Goal: Check status: Check status

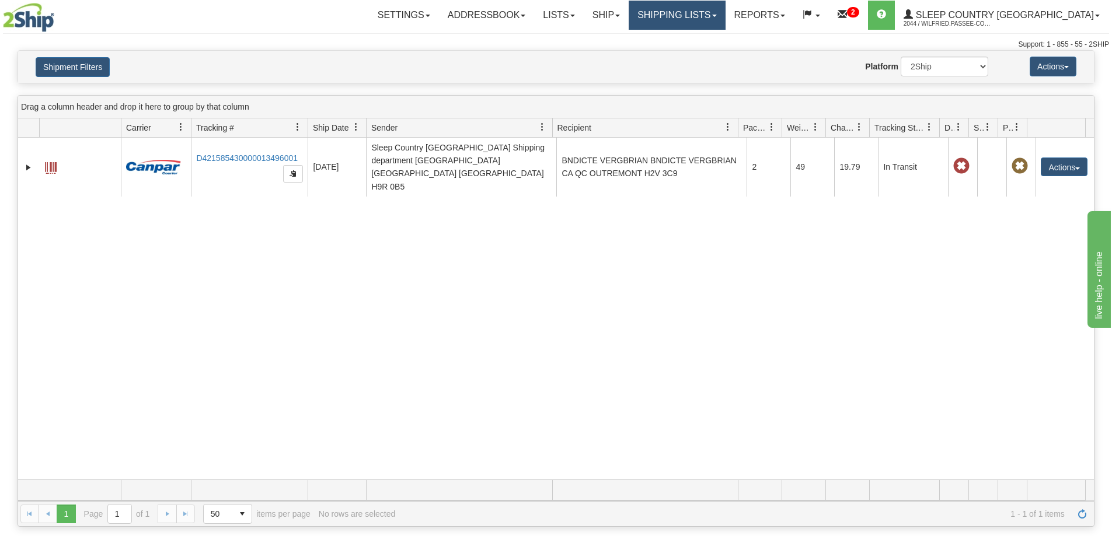
click at [725, 17] on link "Shipping lists" at bounding box center [677, 15] width 96 height 29
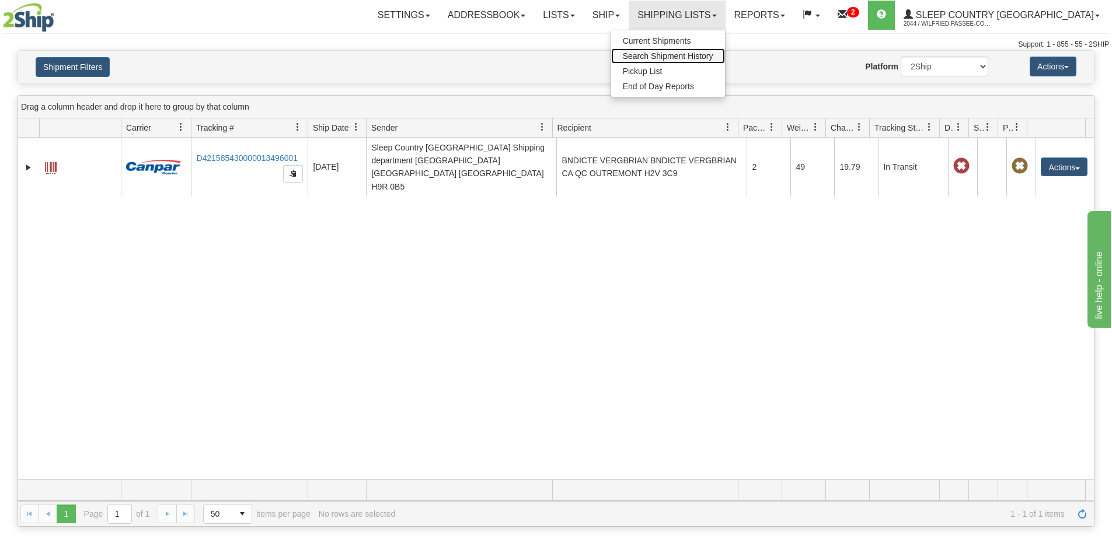
click at [713, 57] on span "Search Shipment History" at bounding box center [668, 55] width 90 height 9
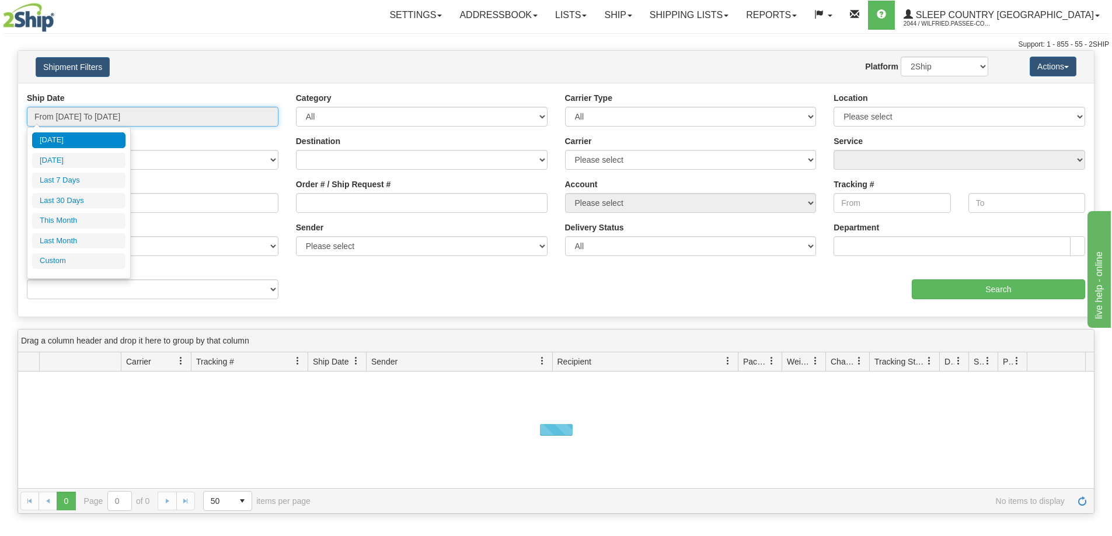
click at [132, 118] on input "From [DATE] To [DATE]" at bounding box center [153, 117] width 252 height 20
click at [109, 203] on li "Last 30 Days" at bounding box center [78, 201] width 93 height 16
type input "From [DATE] To [DATE]"
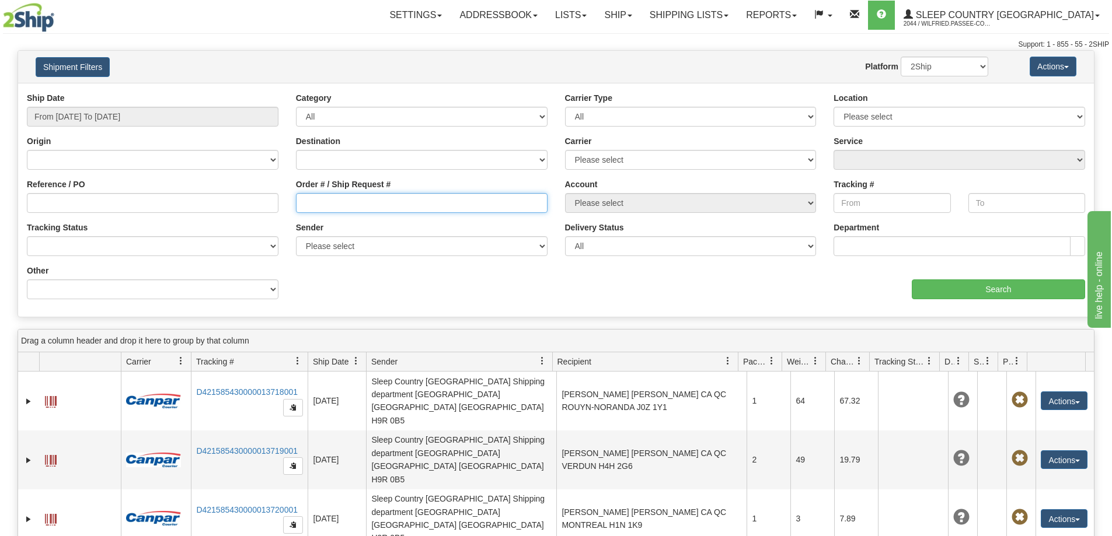
click at [322, 197] on input "Order # / Ship Request #" at bounding box center [422, 203] width 252 height 20
paste input "9002I053467"
type input "9002I053467"
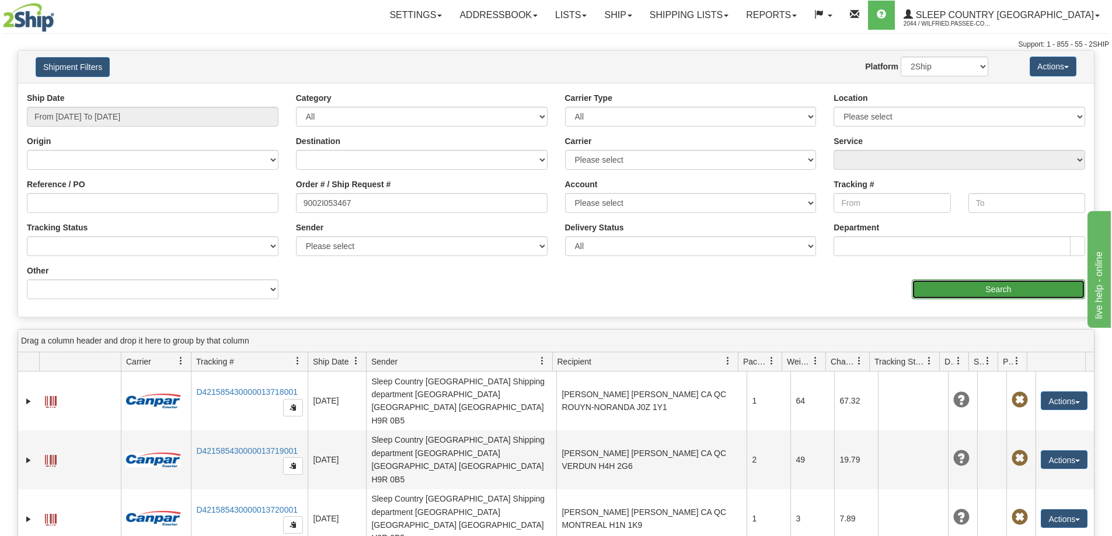
click at [968, 285] on input "Search" at bounding box center [998, 290] width 173 height 20
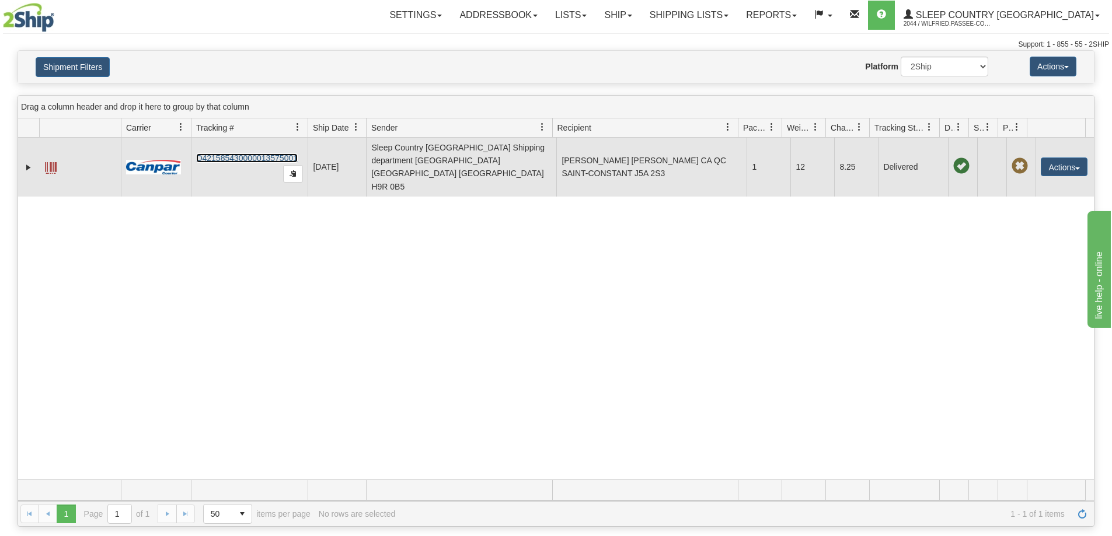
click at [260, 154] on link "D421585430000013575001" at bounding box center [247, 158] width 102 height 9
click at [292, 170] on span "button" at bounding box center [293, 173] width 7 height 7
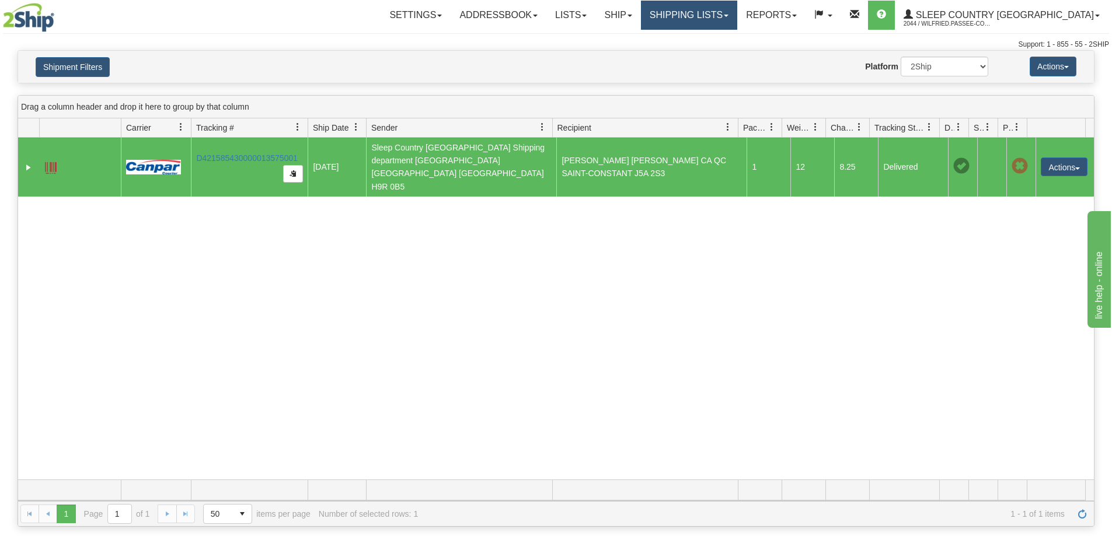
click at [712, 15] on link "Shipping lists" at bounding box center [689, 15] width 96 height 29
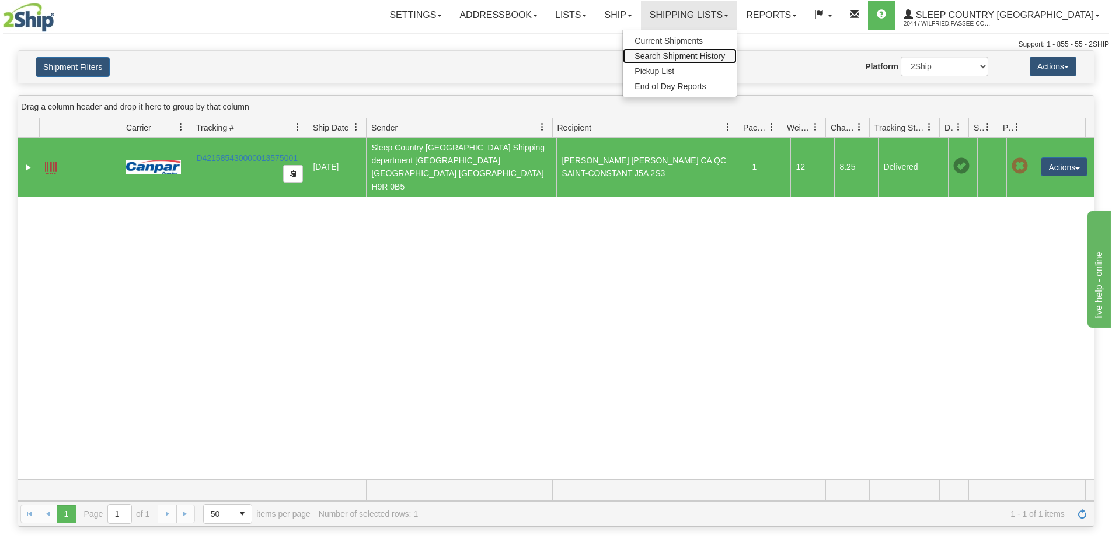
click at [710, 59] on span "Search Shipment History" at bounding box center [679, 55] width 90 height 9
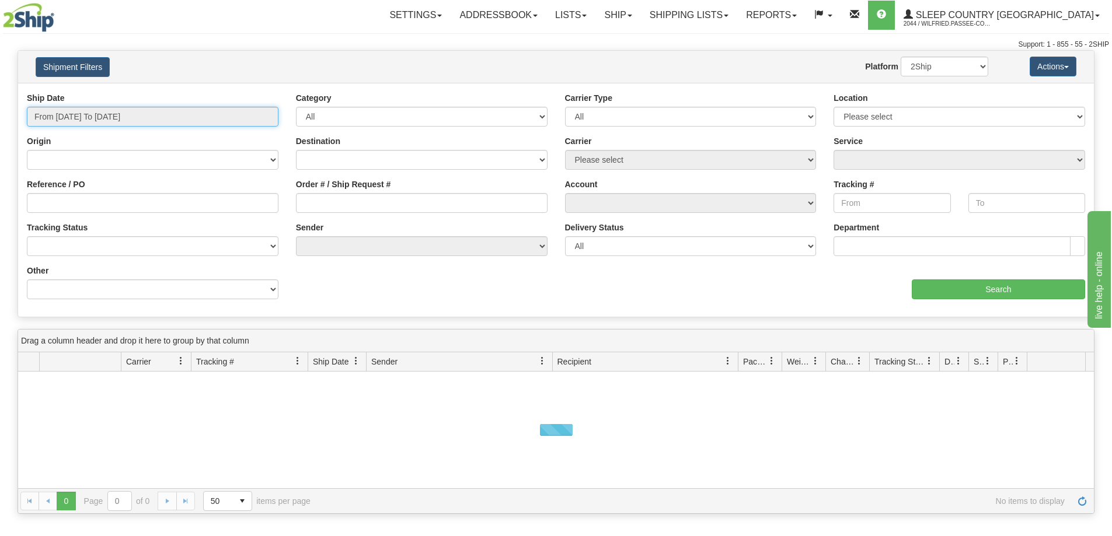
click at [124, 117] on input "From [DATE] To [DATE]" at bounding box center [153, 117] width 252 height 20
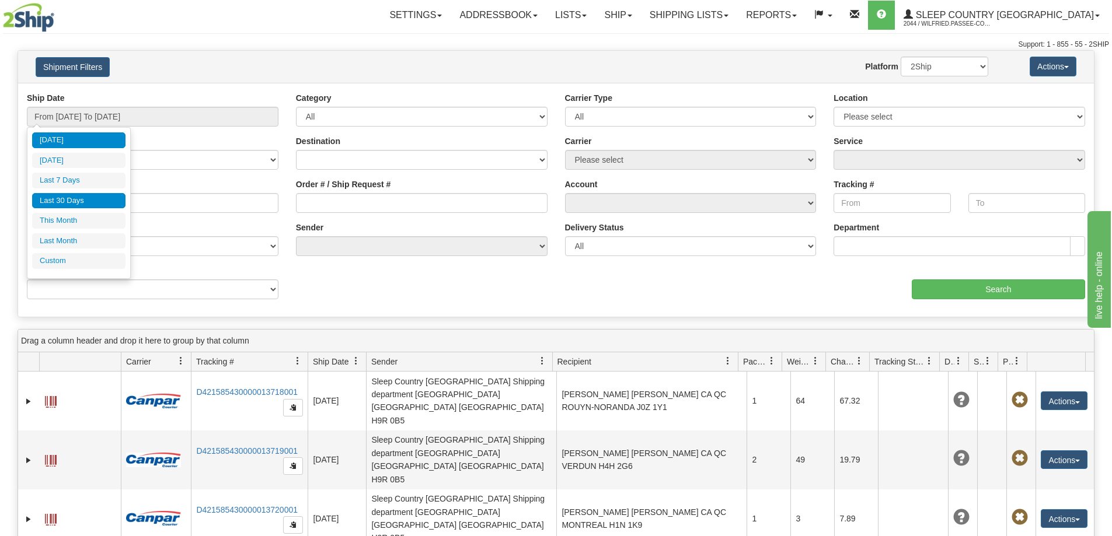
click at [101, 200] on li "Last 30 Days" at bounding box center [78, 201] width 93 height 16
type input "From [DATE] To [DATE]"
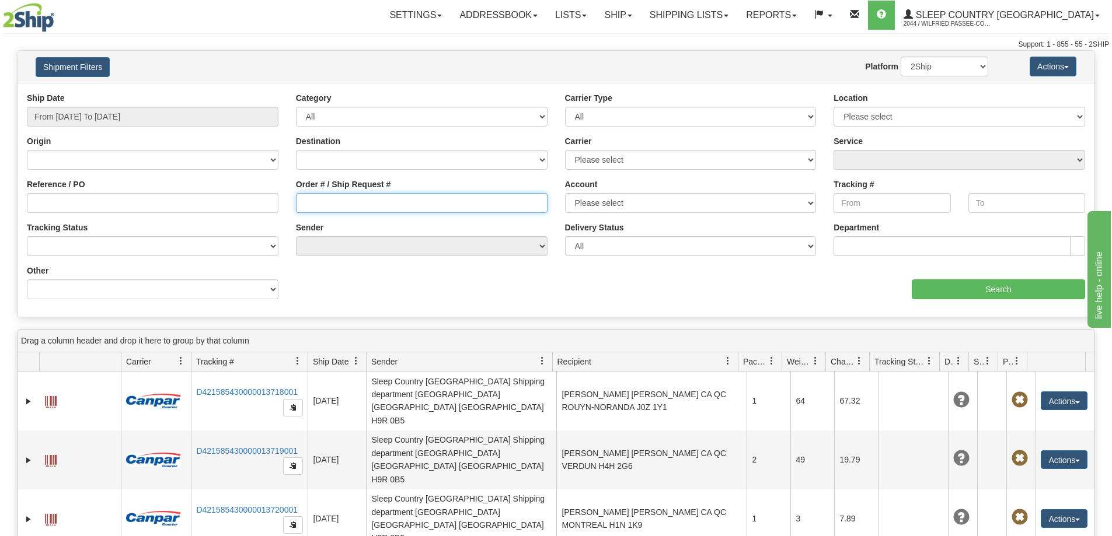
click at [341, 203] on input "Order # / Ship Request #" at bounding box center [422, 203] width 252 height 20
paste input "D421585430000013575001"
type input "D421585430000013575001"
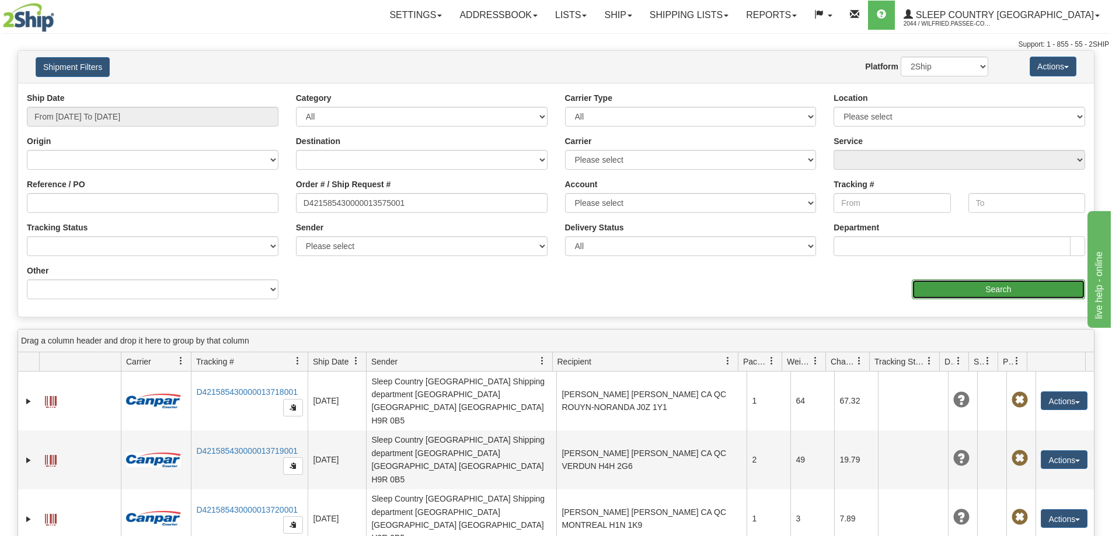
click at [986, 297] on input "Search" at bounding box center [998, 290] width 173 height 20
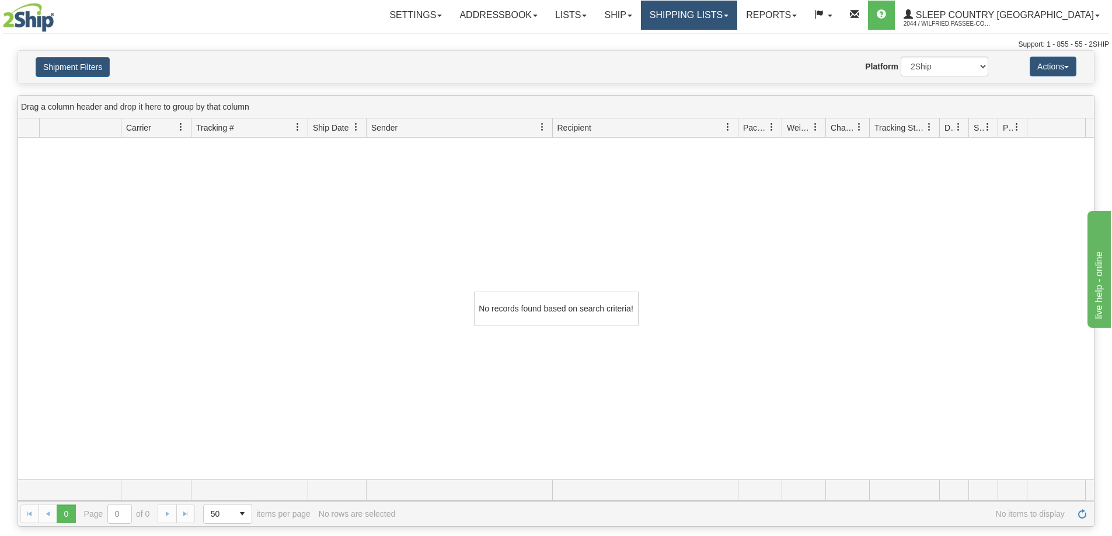
click at [730, 7] on link "Shipping lists" at bounding box center [689, 15] width 96 height 29
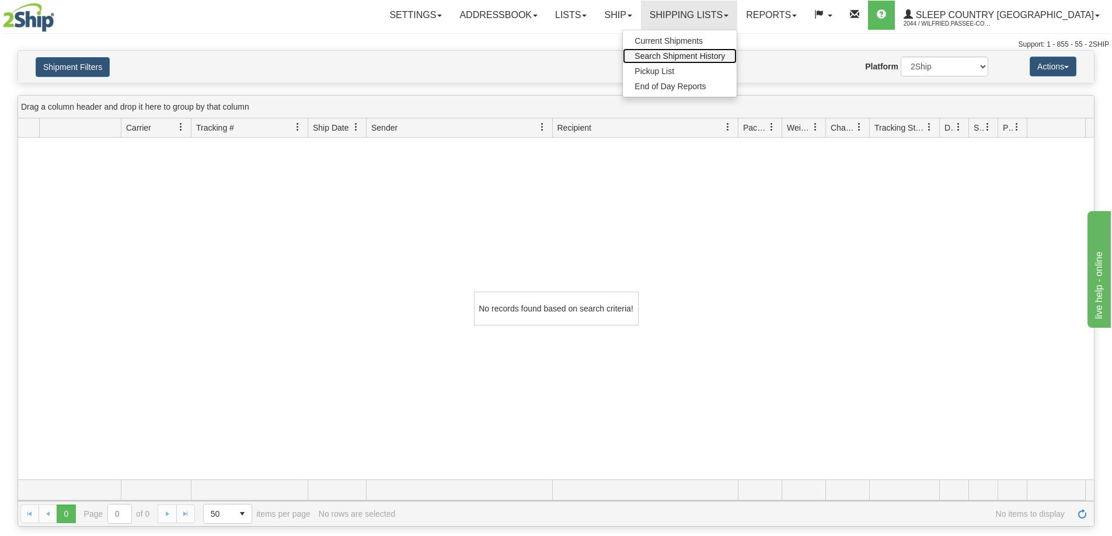
click at [719, 55] on span "Search Shipment History" at bounding box center [679, 55] width 90 height 9
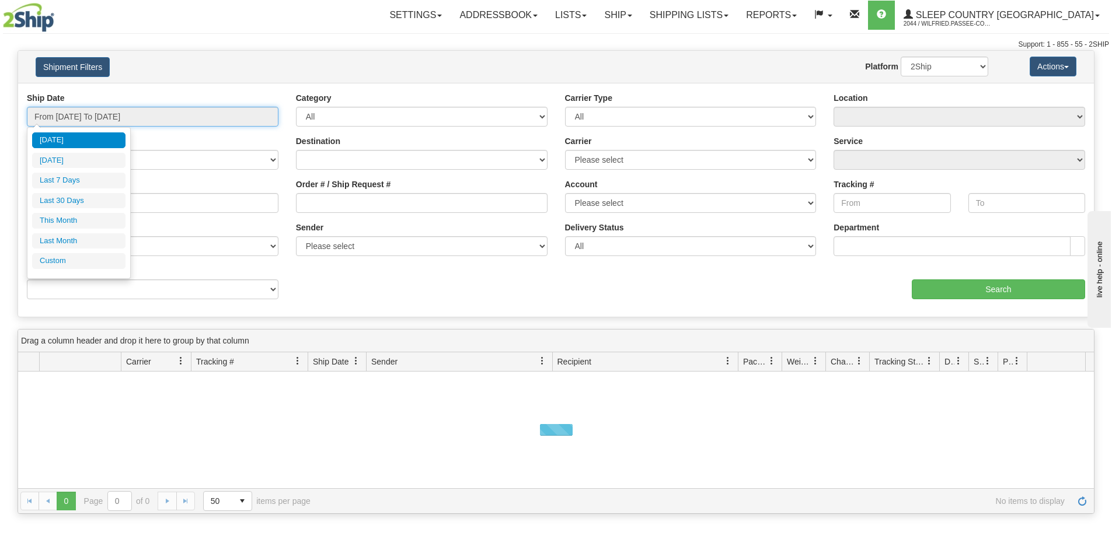
click at [76, 116] on input "From [DATE] To [DATE]" at bounding box center [153, 117] width 252 height 20
click at [74, 204] on li "Last 30 Days" at bounding box center [78, 201] width 93 height 16
type input "From [DATE] To [DATE]"
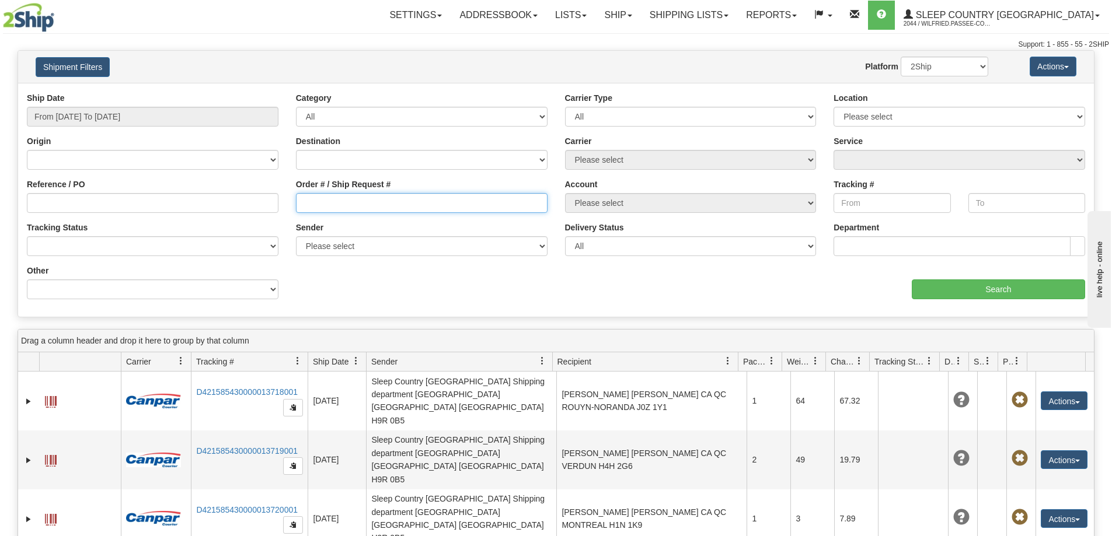
click at [390, 205] on input "Order # / Ship Request #" at bounding box center [422, 203] width 252 height 20
paste input "D421585430000013575001"
drag, startPoint x: 348, startPoint y: 204, endPoint x: 280, endPoint y: 195, distance: 68.9
click at [280, 92] on div "Reference / PO Order # / Ship Request # D421585430000013575001 Account Please s…" at bounding box center [556, 92] width 1076 height 0
paste input "9002I053467"
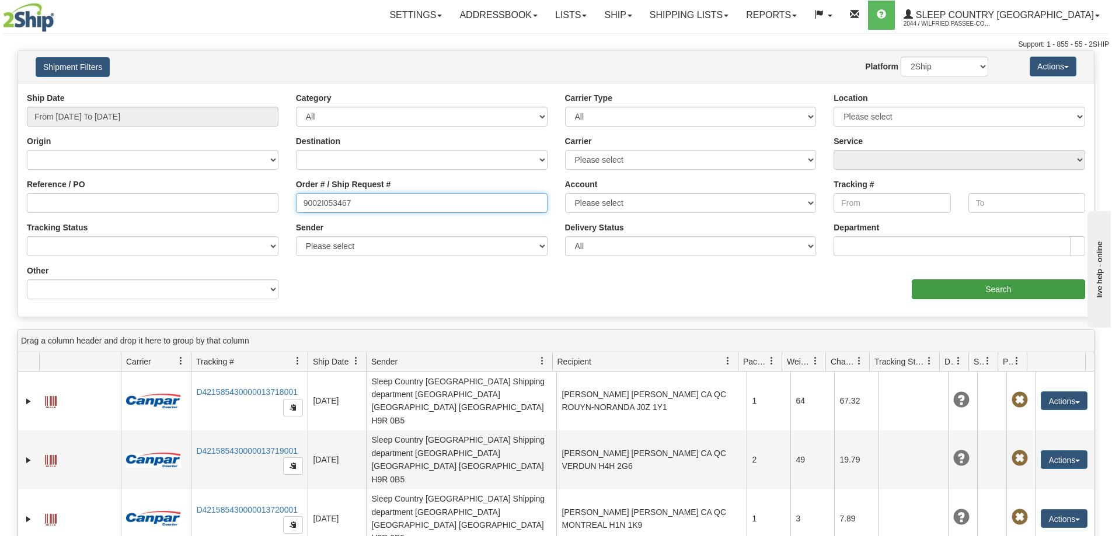
type input "9002I053467"
click at [986, 294] on input "Search" at bounding box center [998, 290] width 173 height 20
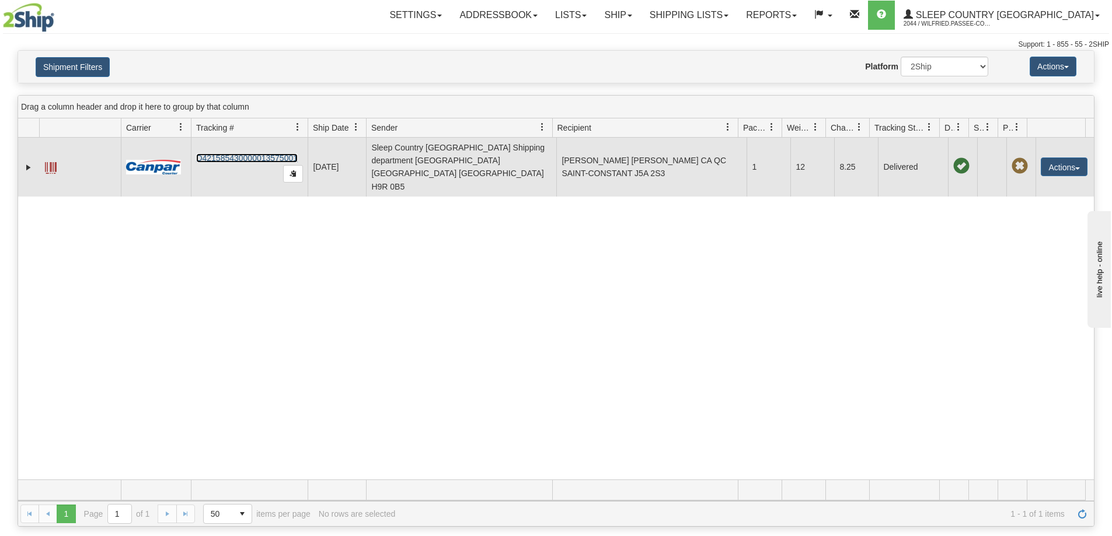
click at [246, 154] on link "D421585430000013575001" at bounding box center [247, 158] width 102 height 9
